Goal: Information Seeking & Learning: Learn about a topic

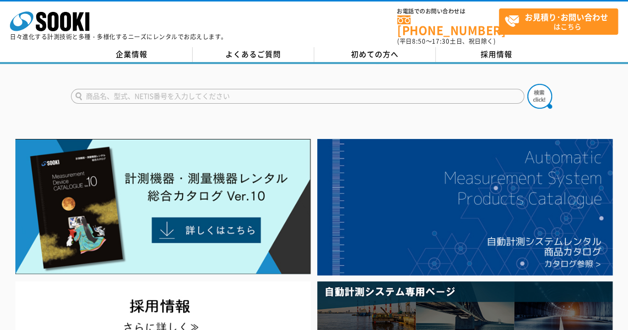
click at [179, 91] on input "text" at bounding box center [297, 96] width 453 height 15
type input "ニオイ"
click at [527, 84] on button at bounding box center [539, 96] width 25 height 25
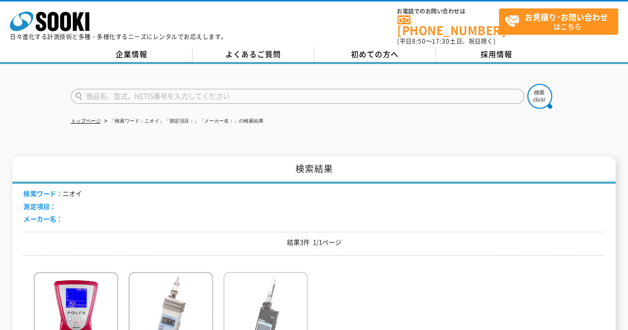
scroll to position [149, 0]
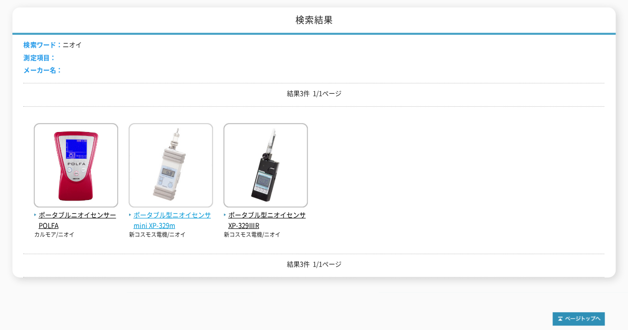
click at [188, 187] on img at bounding box center [170, 166] width 84 height 87
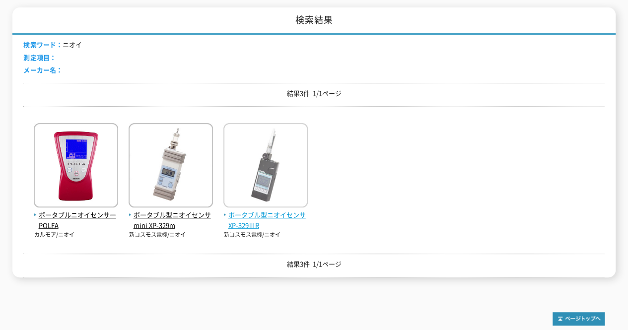
click at [242, 171] on img at bounding box center [265, 166] width 84 height 87
click at [264, 173] on img at bounding box center [265, 166] width 84 height 87
click at [252, 217] on span "ポータブル型ニオイセンサ XP-329ⅢR" at bounding box center [265, 220] width 84 height 21
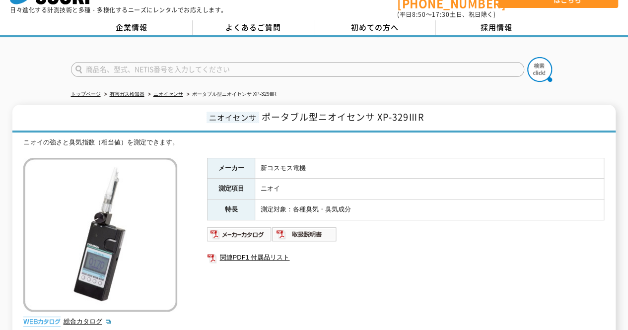
scroll to position [50, 0]
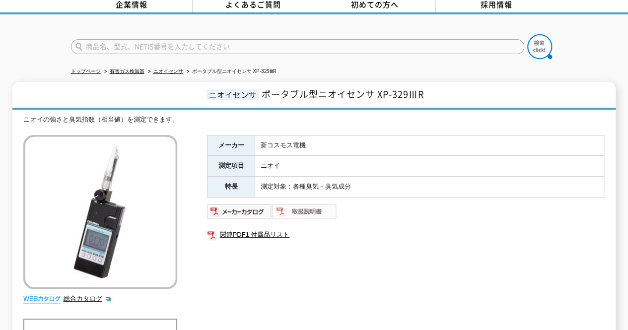
click at [283, 203] on img at bounding box center [304, 211] width 65 height 16
click at [243, 207] on img at bounding box center [239, 211] width 65 height 16
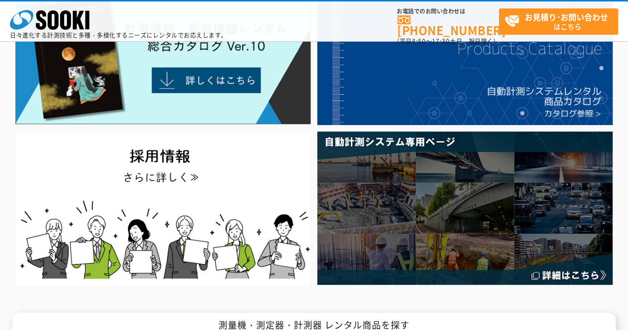
scroll to position [101, 0]
